Goal: Task Accomplishment & Management: Use online tool/utility

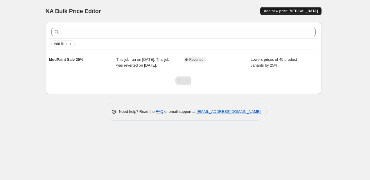
click at [307, 13] on span "Add new price change job" at bounding box center [291, 11] width 54 height 5
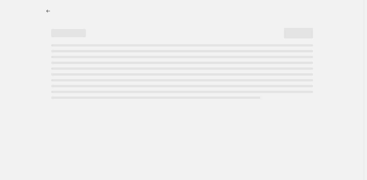
select select "percentage"
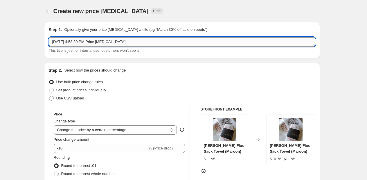
click at [140, 39] on input "Oct 7, 2025, 4:53:30 PM Price change job" at bounding box center [182, 41] width 267 height 9
drag, startPoint x: 130, startPoint y: 39, endPoint x: 50, endPoint y: 44, distance: 80.1
click at [50, 44] on input "Oct 7, 2025, 4:53:30 PM Price change job" at bounding box center [182, 41] width 267 height 9
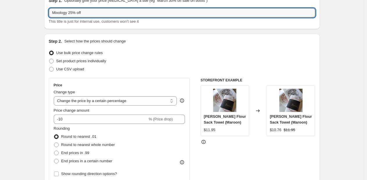
scroll to position [58, 0]
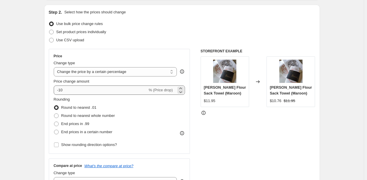
type input "Mixology 25% off"
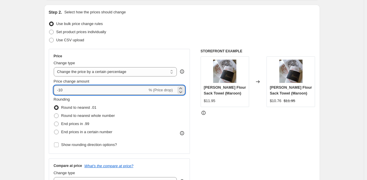
click at [70, 90] on input "-10" at bounding box center [101, 89] width 94 height 9
type input "-1"
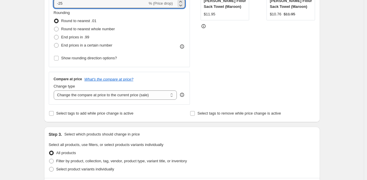
scroll to position [145, 0]
type input "-25"
click at [131, 96] on select "Change the compare at price to the current price (sale) Change the compare at p…" at bounding box center [115, 94] width 123 height 9
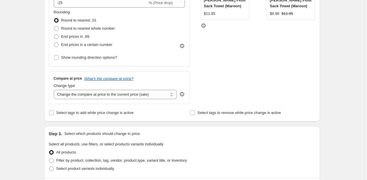
click at [55, 90] on select "Change the compare at price to the current price (sale) Change the compare at p…" at bounding box center [115, 94] width 123 height 9
click at [126, 80] on icon "What's the compare at price?" at bounding box center [109, 78] width 49 height 4
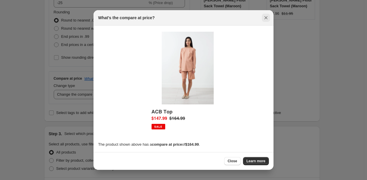
click at [265, 18] on icon "Close" at bounding box center [266, 18] width 6 height 6
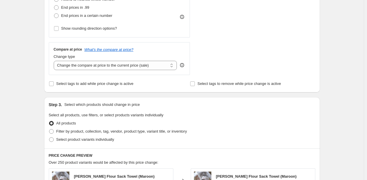
scroll to position [203, 0]
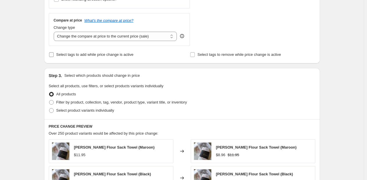
click at [86, 55] on span "Select tags to add while price change is active" at bounding box center [94, 54] width 77 height 4
click at [54, 55] on input "Select tags to add while price change is active" at bounding box center [51, 54] width 5 height 5
checkbox input "true"
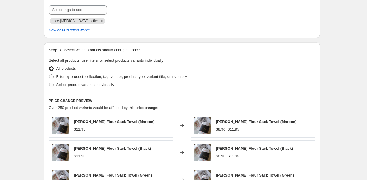
scroll to position [291, 0]
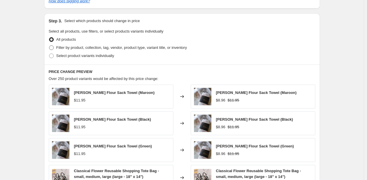
click at [73, 48] on span "Filter by product, collection, tag, vendor, product type, variant title, or inv…" at bounding box center [121, 47] width 131 height 4
click at [49, 46] on input "Filter by product, collection, tag, vendor, product type, variant title, or inv…" at bounding box center [49, 45] width 0 height 0
radio input "true"
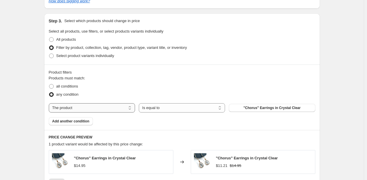
click at [126, 108] on select "The product The product's collection The product's tag The product's vendor The…" at bounding box center [92, 107] width 86 height 9
select select "vendor"
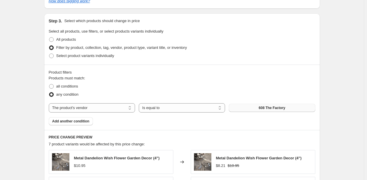
click at [272, 107] on span "608 The Factory" at bounding box center [272, 107] width 26 height 5
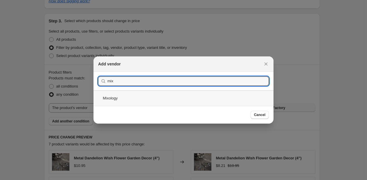
type input "mix"
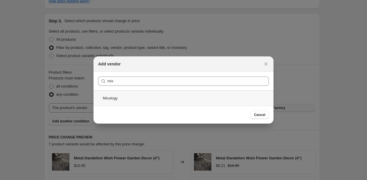
click at [117, 98] on div "Mixology" at bounding box center [184, 97] width 180 height 15
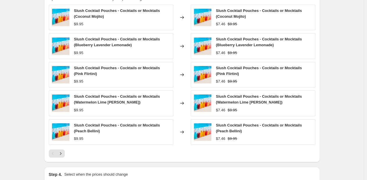
scroll to position [508, 0]
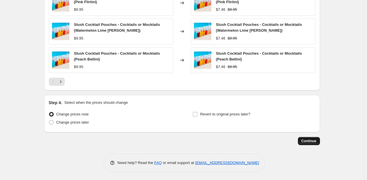
click at [317, 141] on span "Continue" at bounding box center [309, 141] width 15 height 5
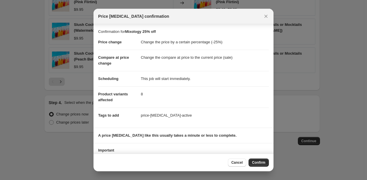
scroll to position [26, 0]
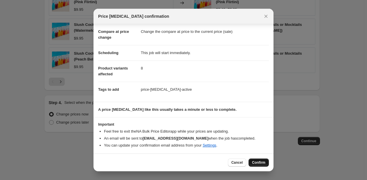
click at [262, 163] on span "Confirm" at bounding box center [258, 162] width 13 height 5
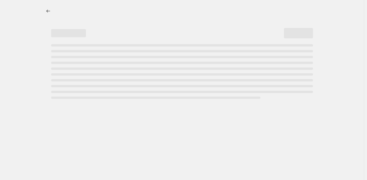
select select "percentage"
select select "vendor"
